Goal: Task Accomplishment & Management: Use online tool/utility

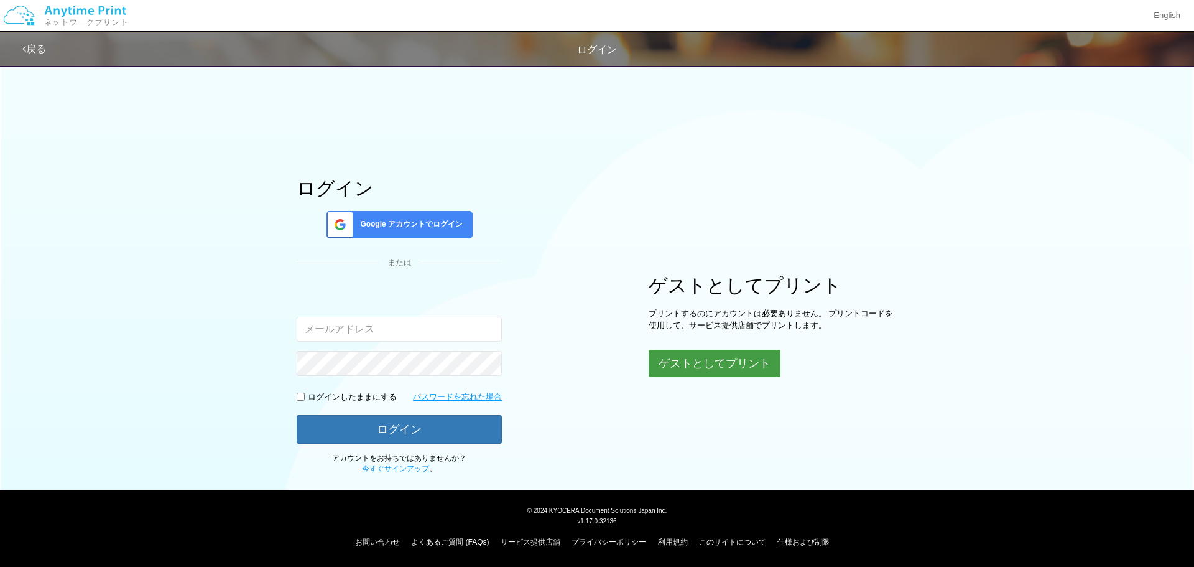
click at [693, 357] on button "ゲストとしてプリント" at bounding box center [715, 363] width 132 height 27
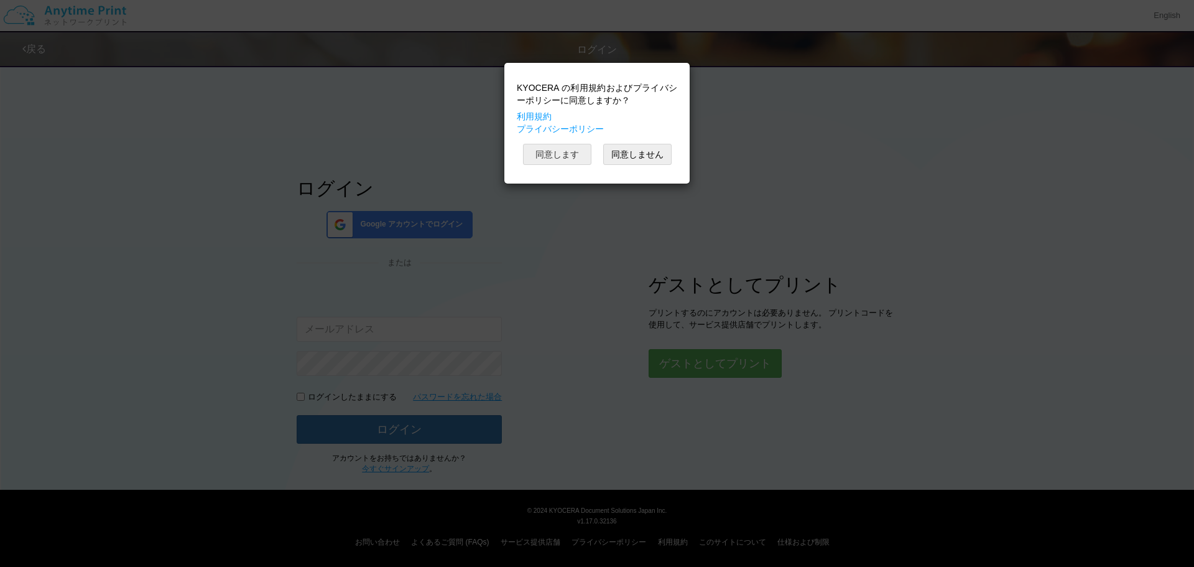
click at [559, 149] on button "同意します" at bounding box center [557, 154] width 68 height 21
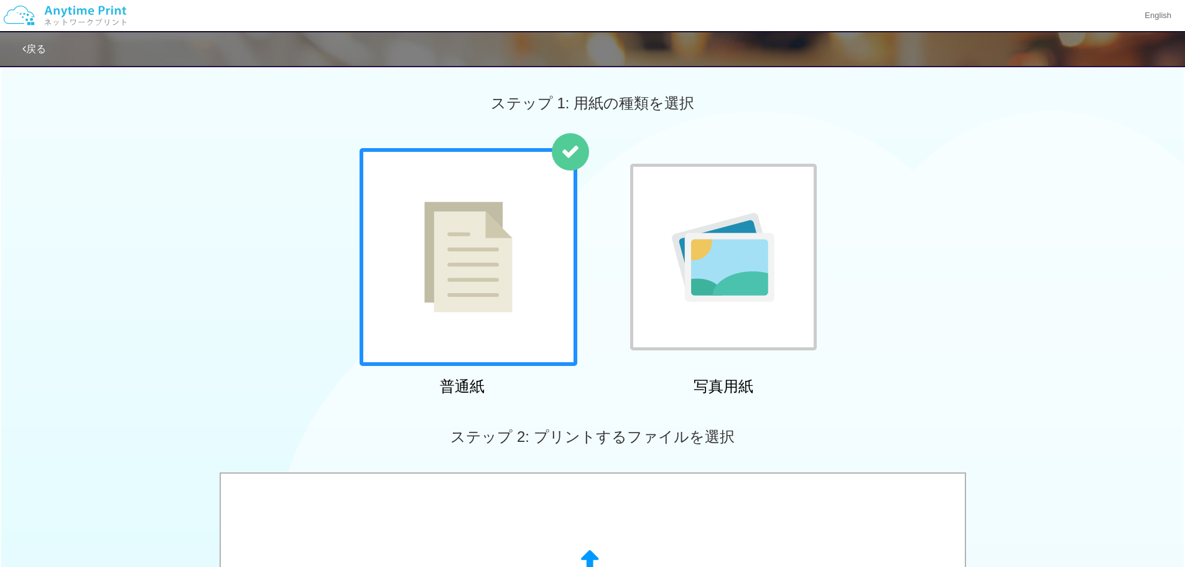
click at [260, 273] on div "普通紙 写真用紙" at bounding box center [592, 274] width 1185 height 253
click at [471, 253] on img at bounding box center [468, 257] width 88 height 111
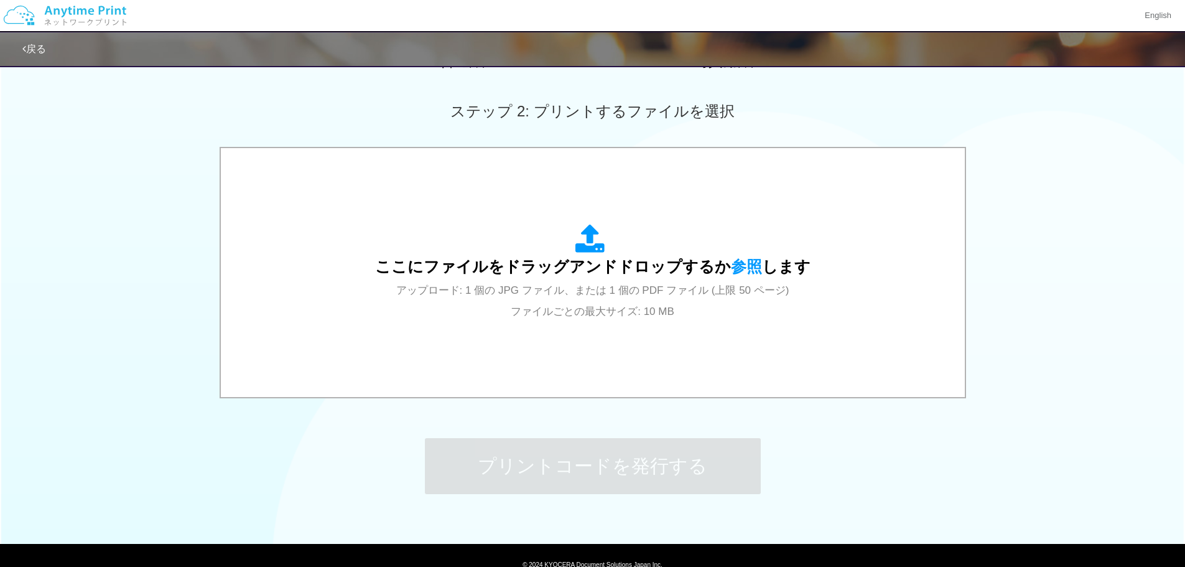
scroll to position [332, 0]
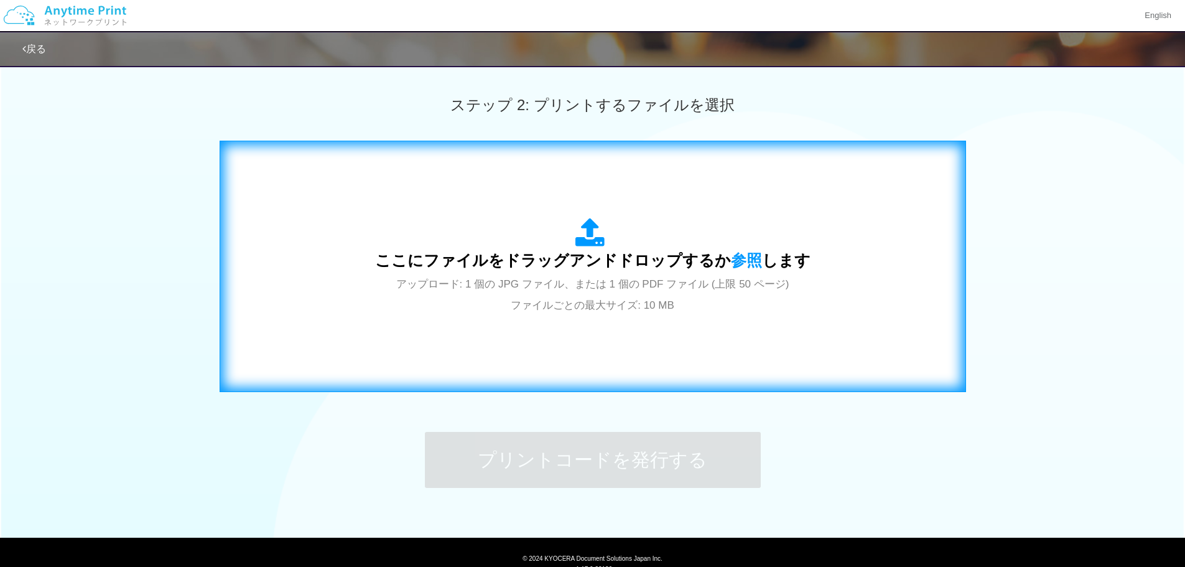
click at [476, 265] on span "ここにファイルをドラッグアンドドロップするか 参照 します" at bounding box center [592, 259] width 435 height 17
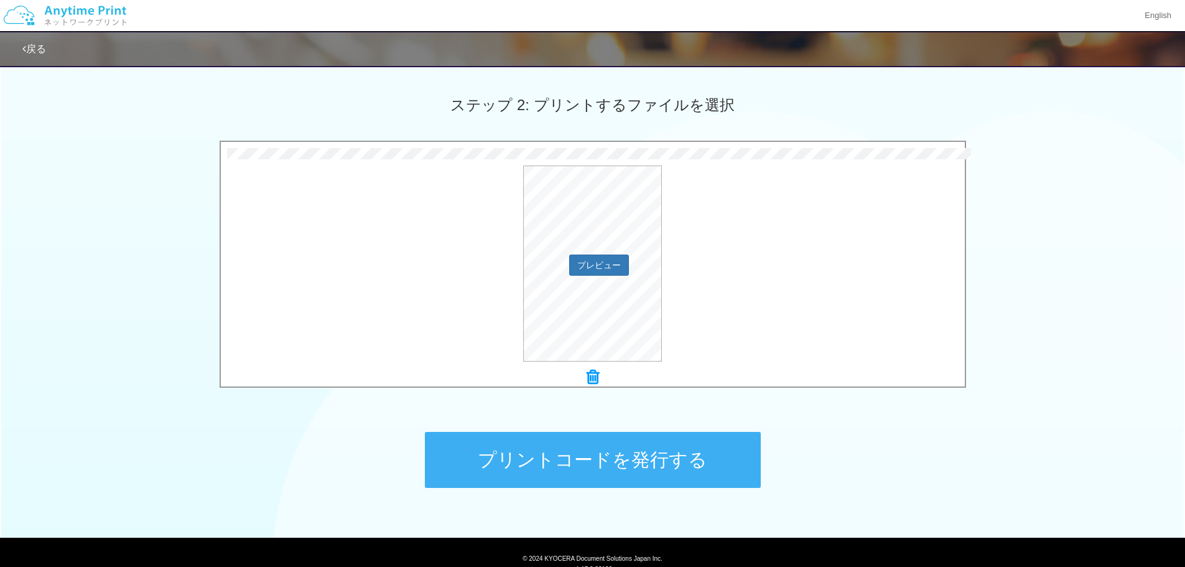
scroll to position [379, 0]
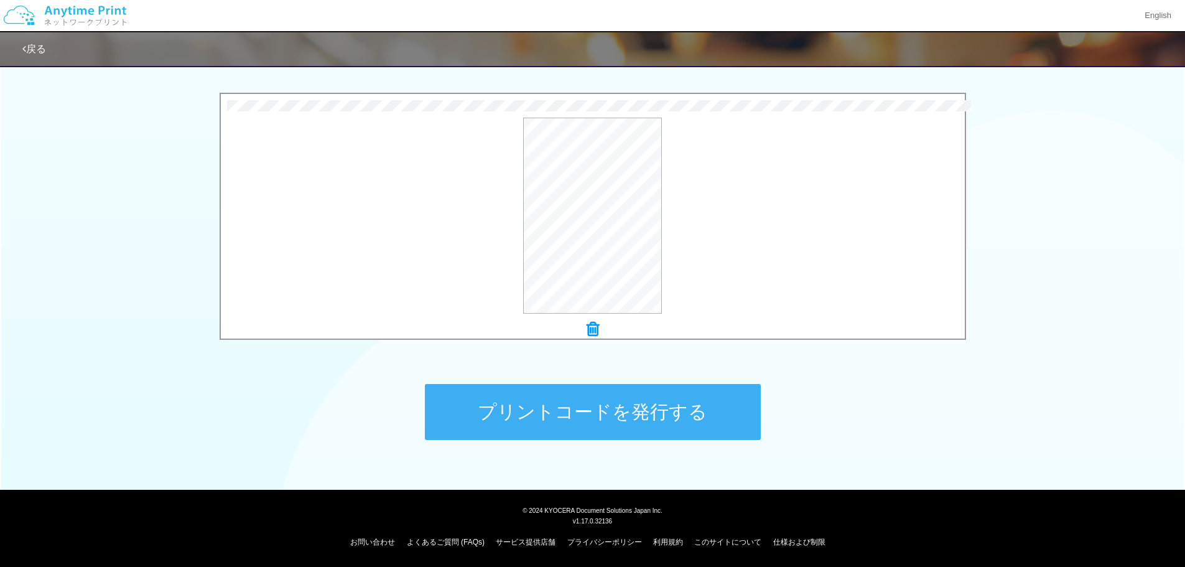
click at [602, 412] on button "プリントコードを発行する" at bounding box center [593, 412] width 336 height 56
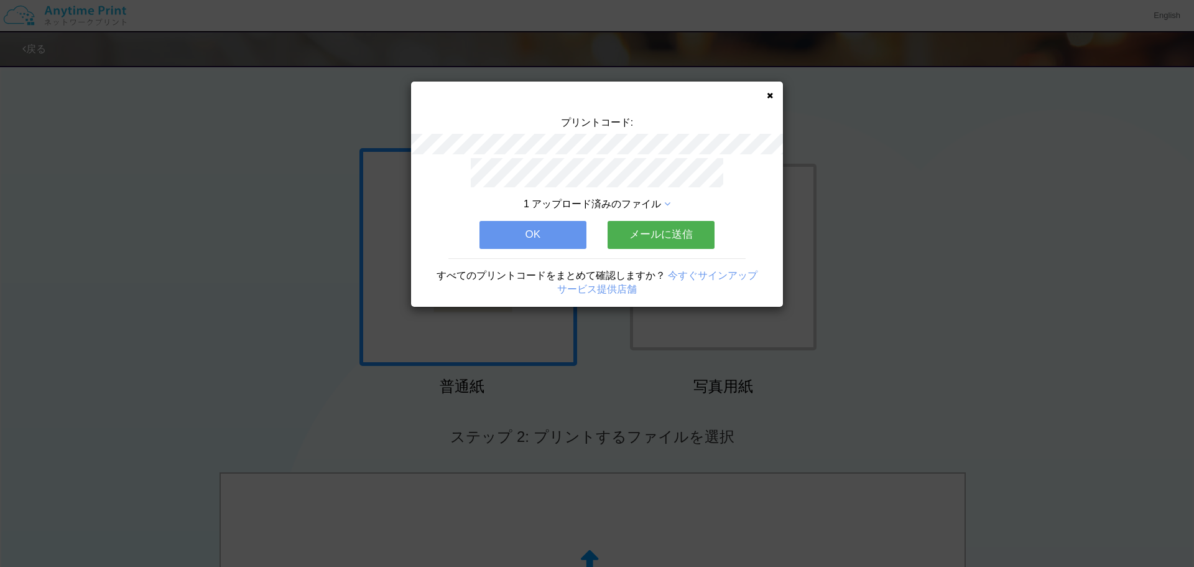
click at [661, 226] on button "メールに送信" at bounding box center [661, 234] width 107 height 27
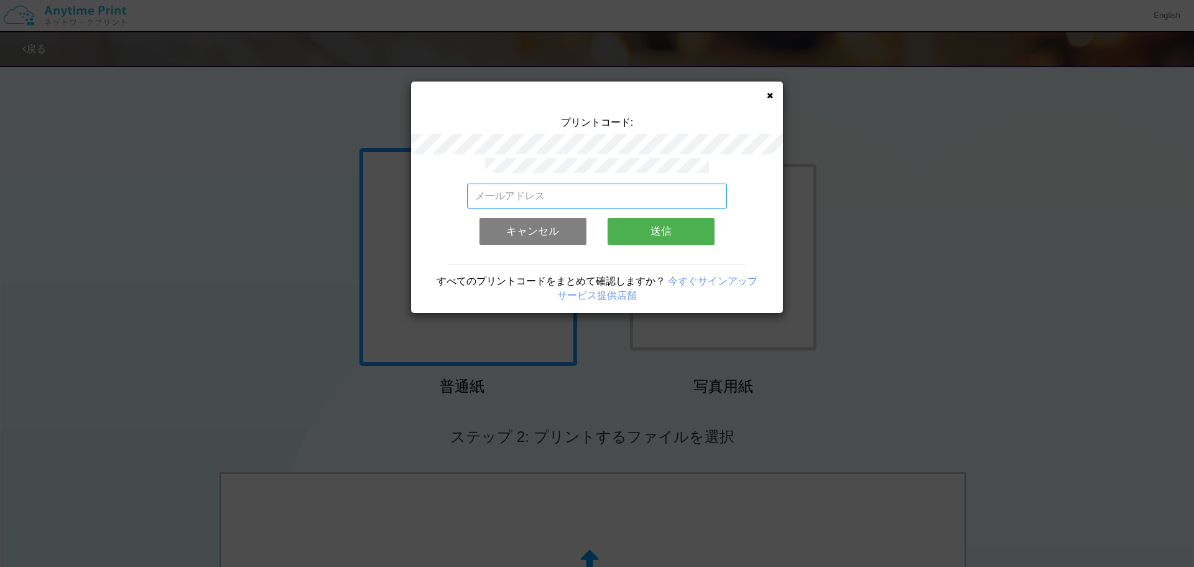
click at [580, 191] on input "email" at bounding box center [597, 195] width 261 height 25
type input "[EMAIL_ADDRESS][DOMAIN_NAME]"
click at [674, 230] on button "送信" at bounding box center [661, 231] width 107 height 27
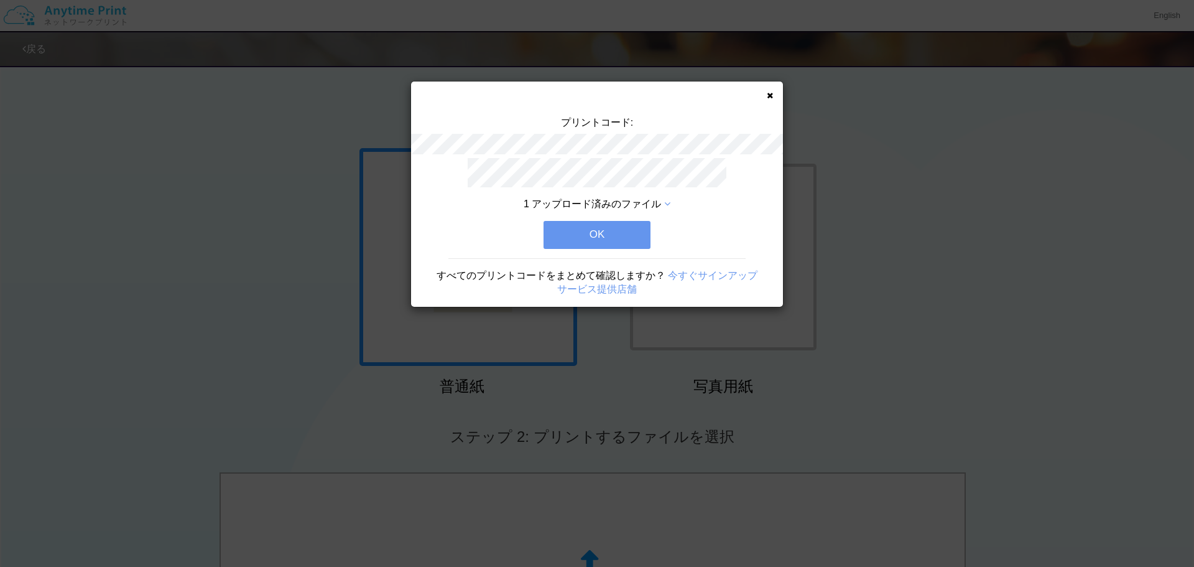
click at [602, 228] on button "OK" at bounding box center [597, 234] width 107 height 27
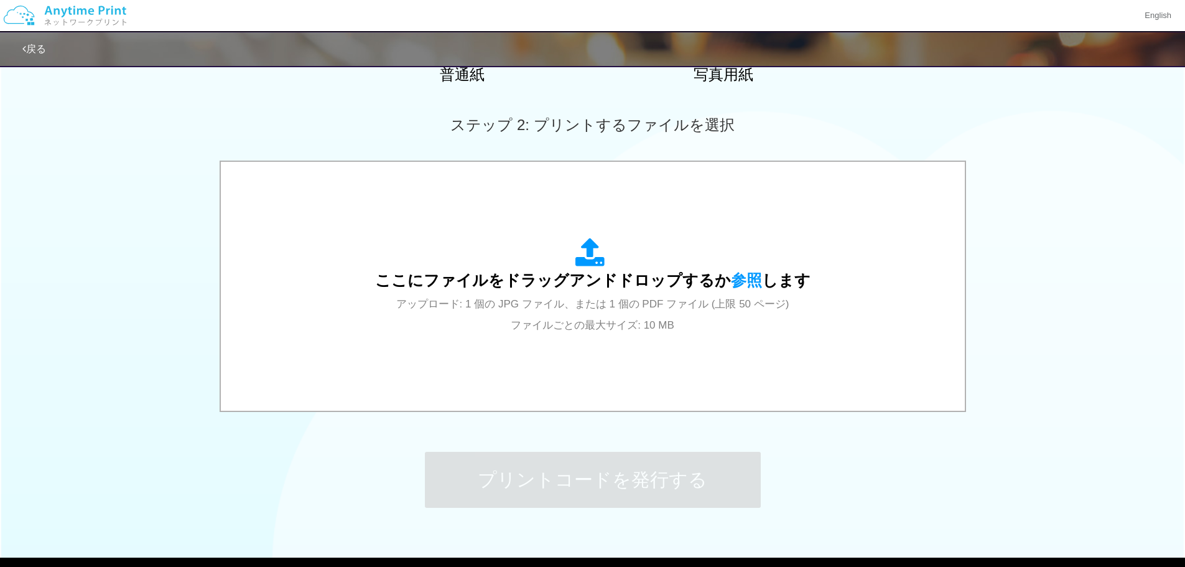
scroll to position [379, 0]
